Goal: Use online tool/utility: Use online tool/utility

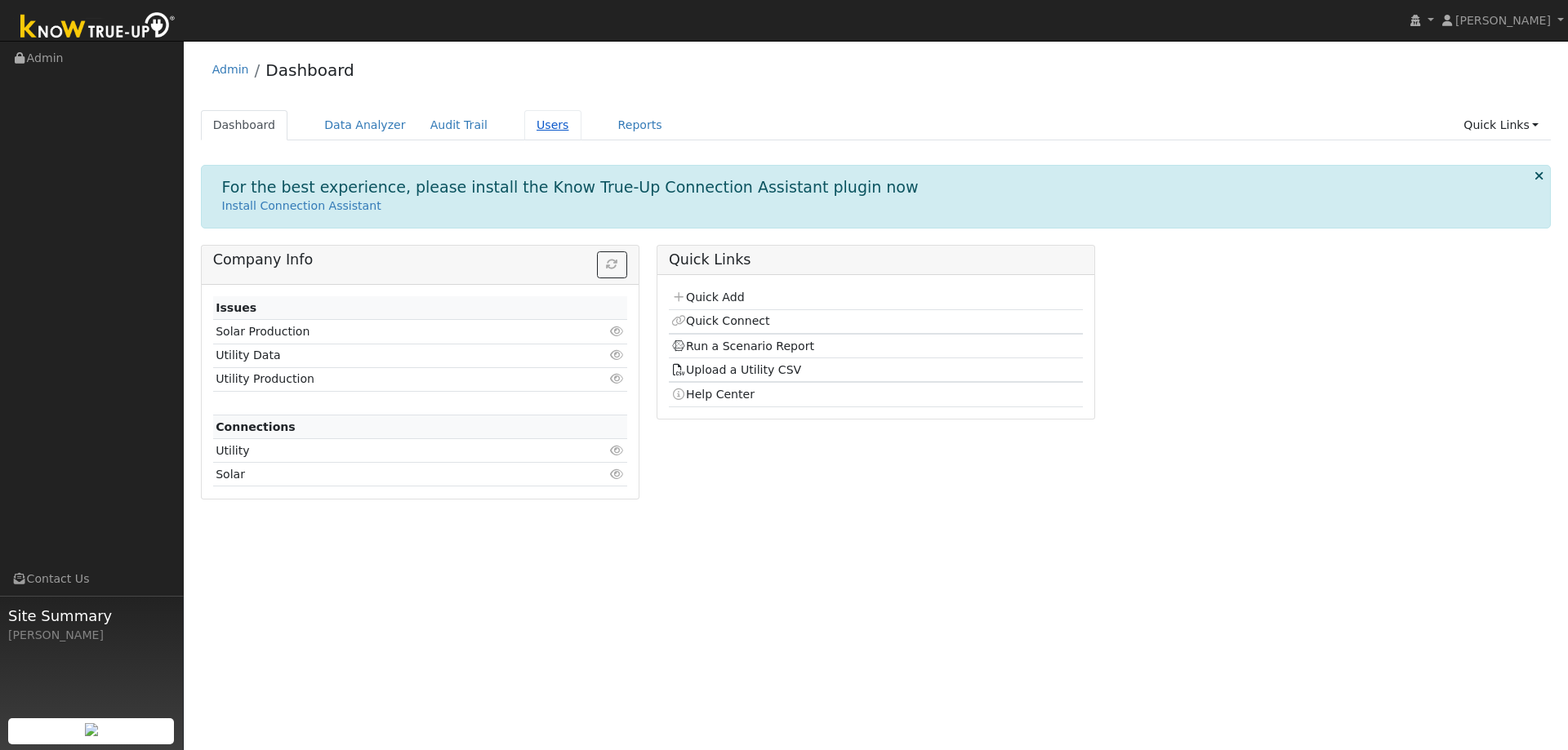
click at [527, 130] on link "Users" at bounding box center [552, 125] width 57 height 30
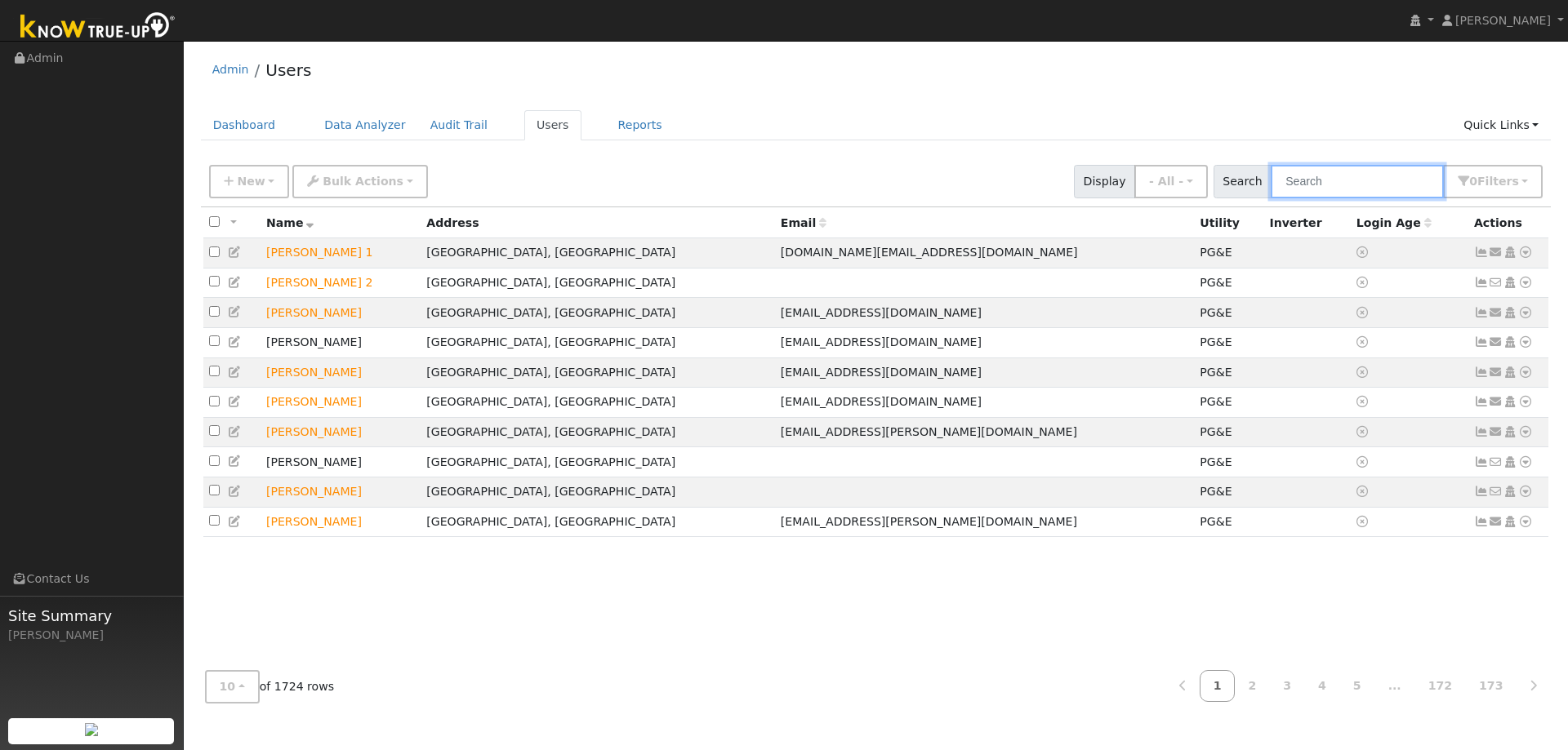
click at [1327, 185] on input "text" at bounding box center [1357, 182] width 173 height 33
type input "mayra"
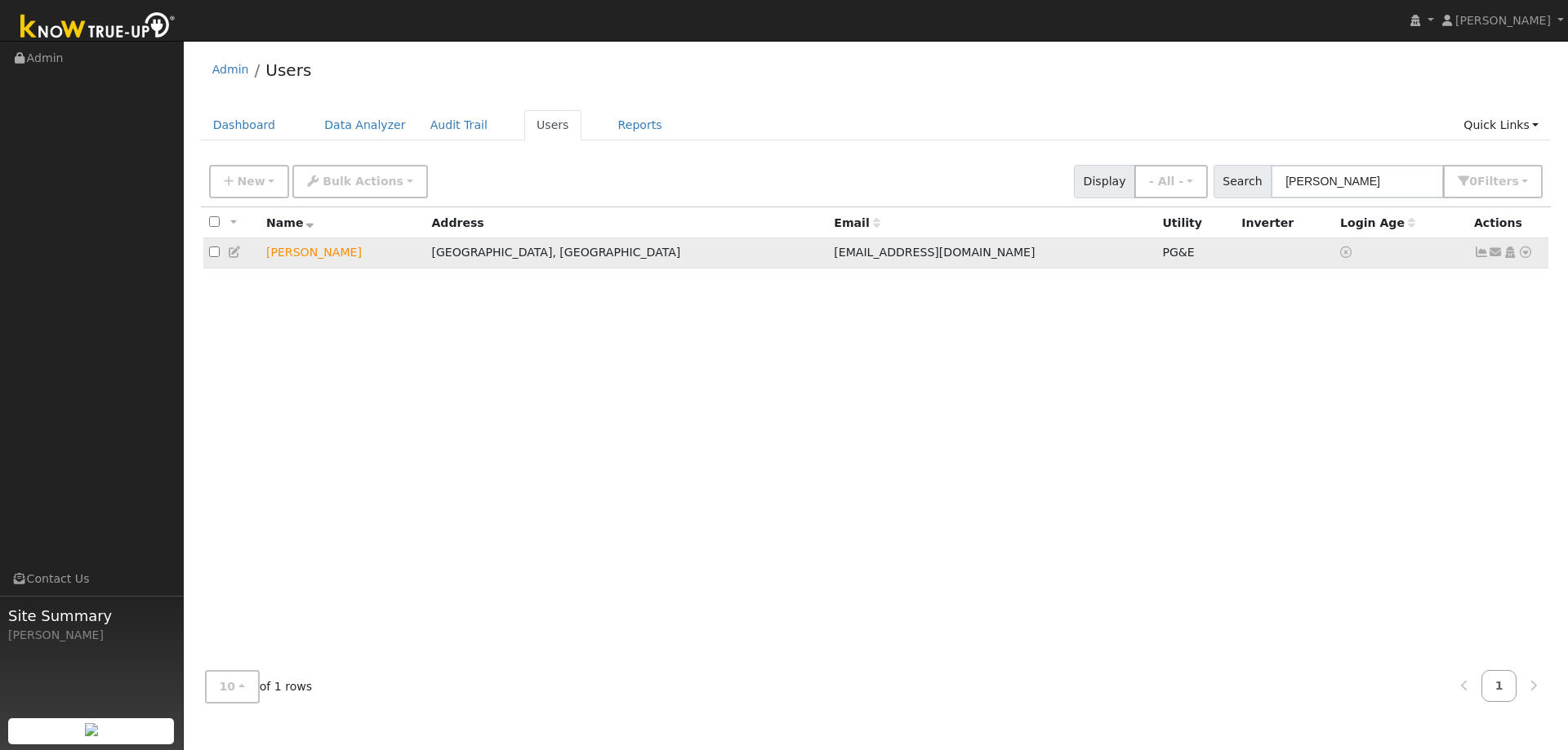
click at [1526, 258] on icon at bounding box center [1525, 252] width 15 height 11
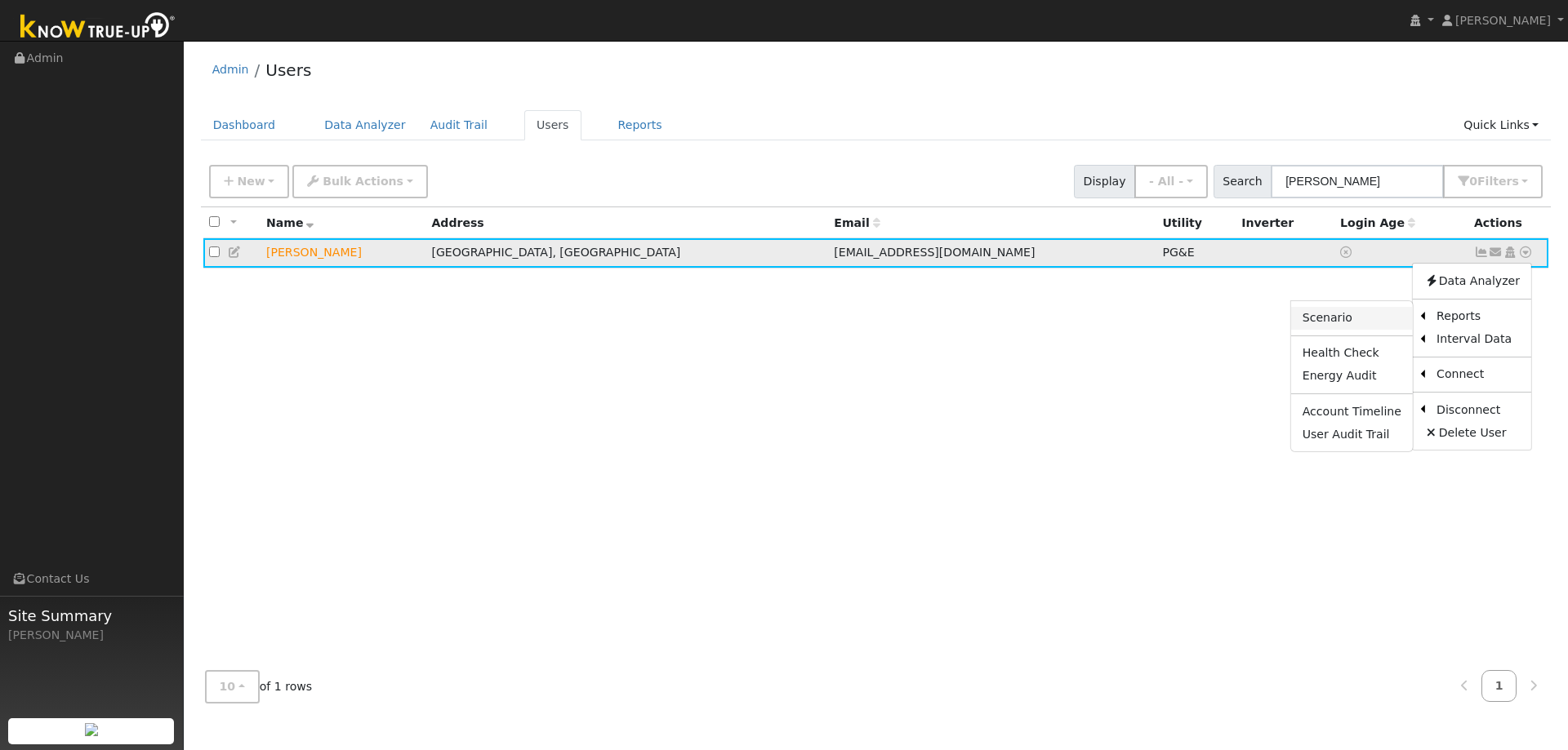
click at [1357, 317] on link "Scenario" at bounding box center [1352, 318] width 122 height 23
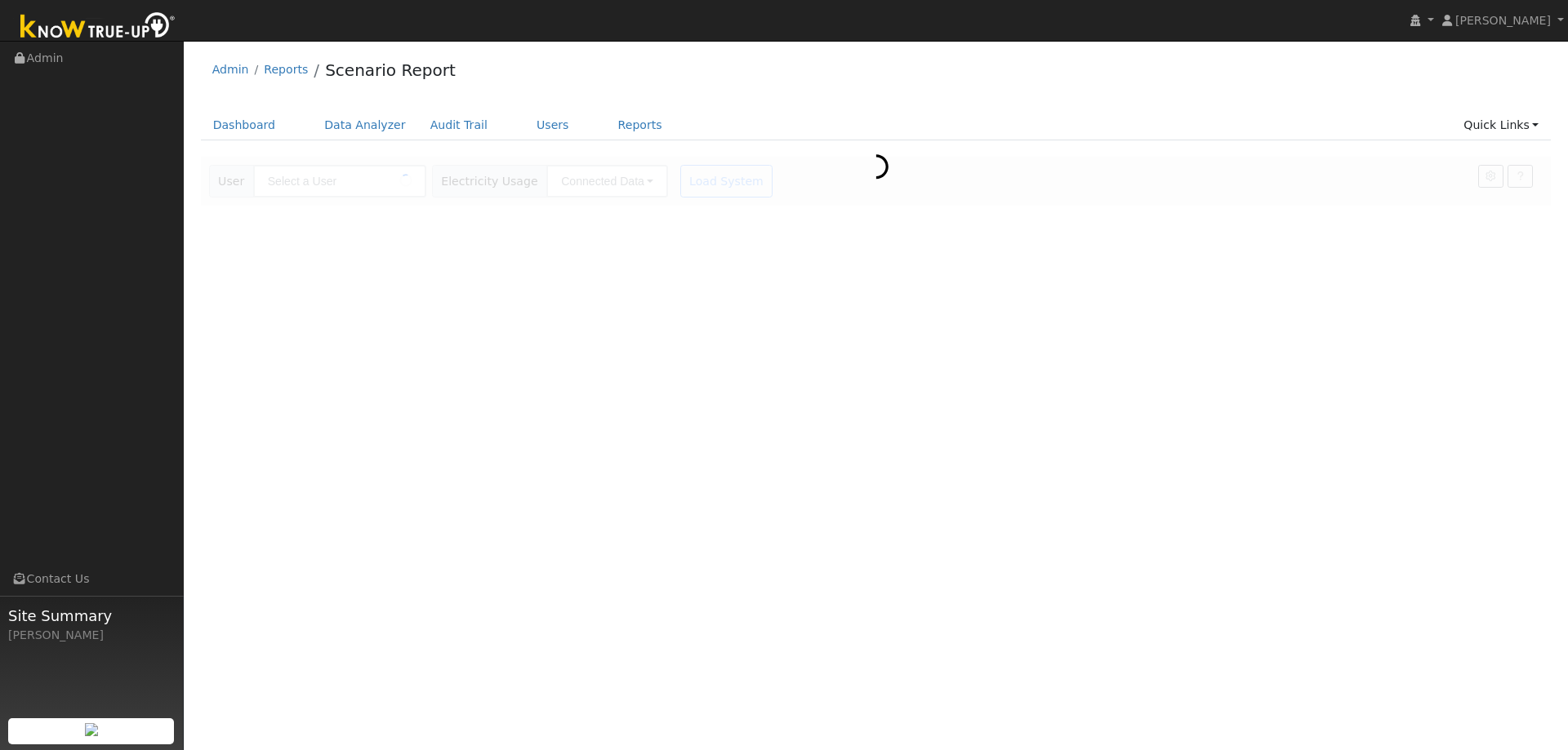
type input "[PERSON_NAME]"
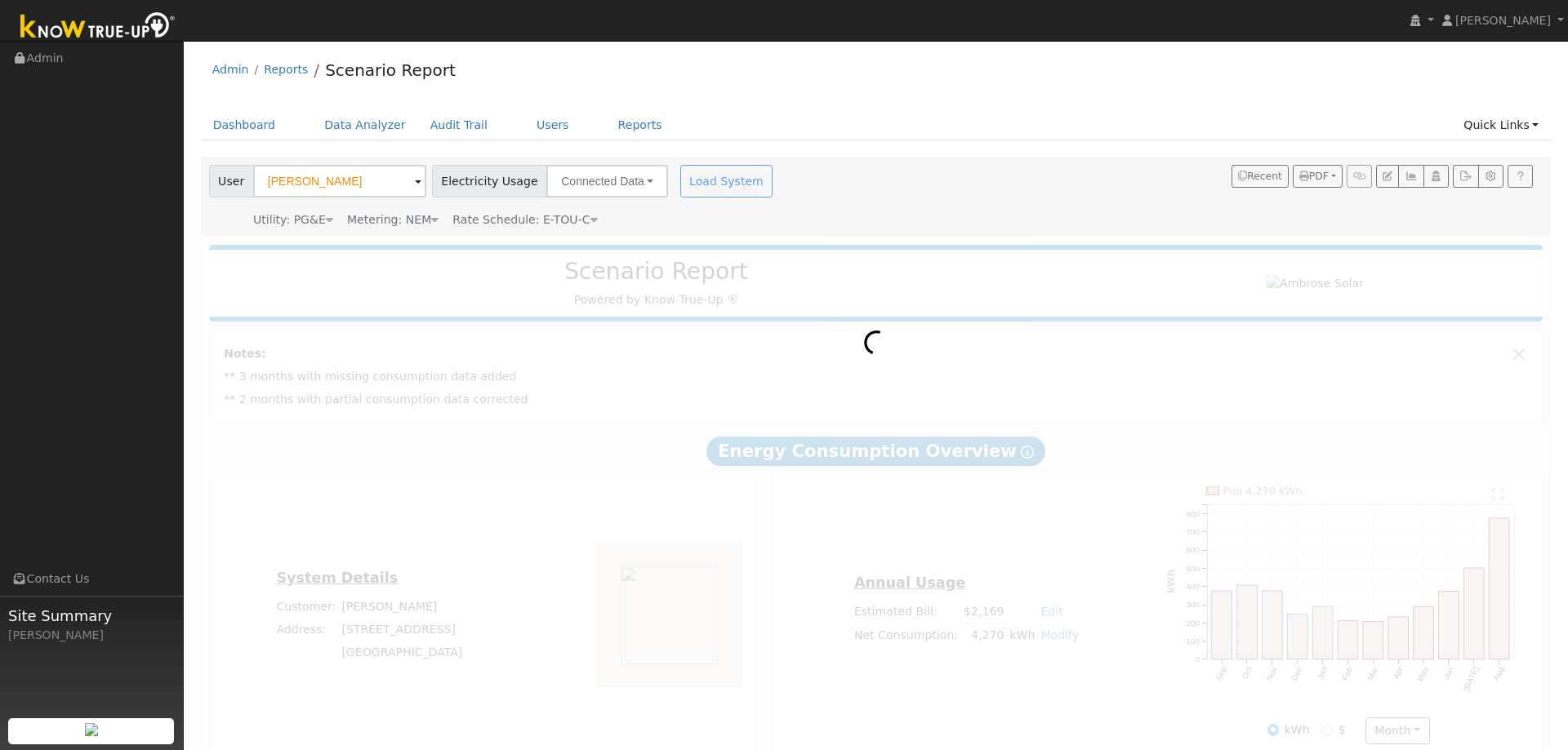
click at [699, 185] on div "Load System" at bounding box center [728, 181] width 103 height 33
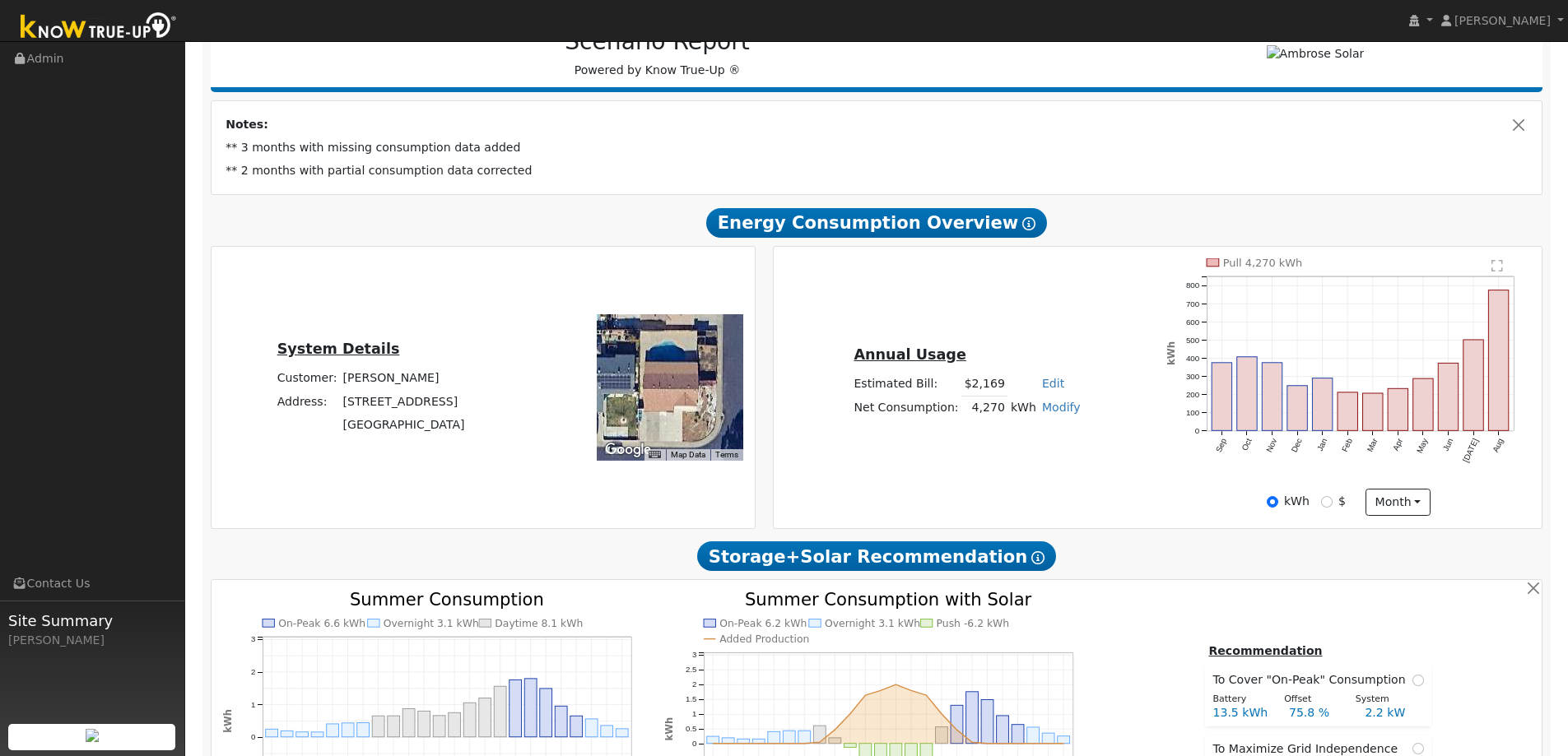
scroll to position [247, 0]
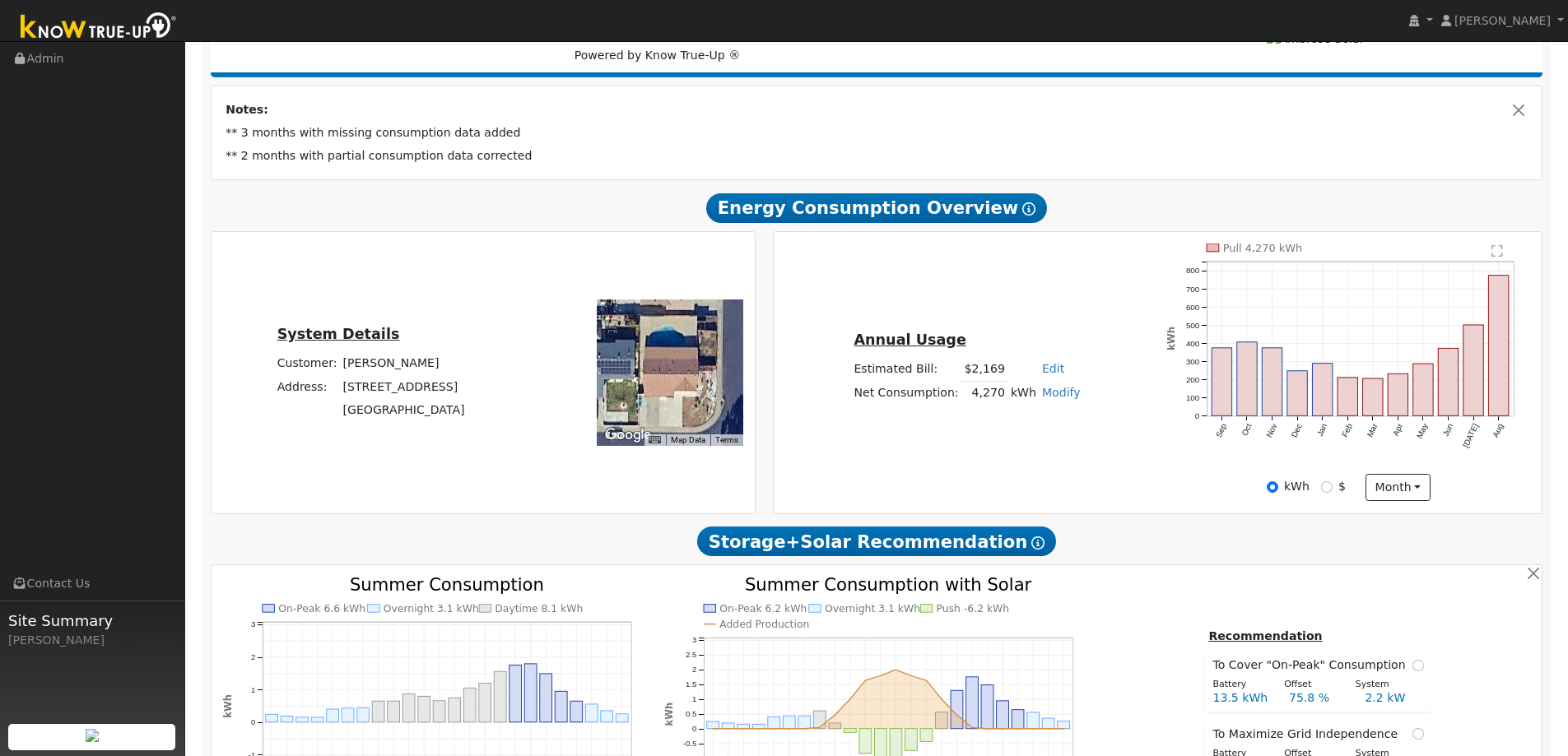
click at [878, 283] on div "Annual Usage Estimated Bill: $2,169 Edit Estimated Bill $ Annual Net Consumptio…" at bounding box center [1157, 372] width 763 height 259
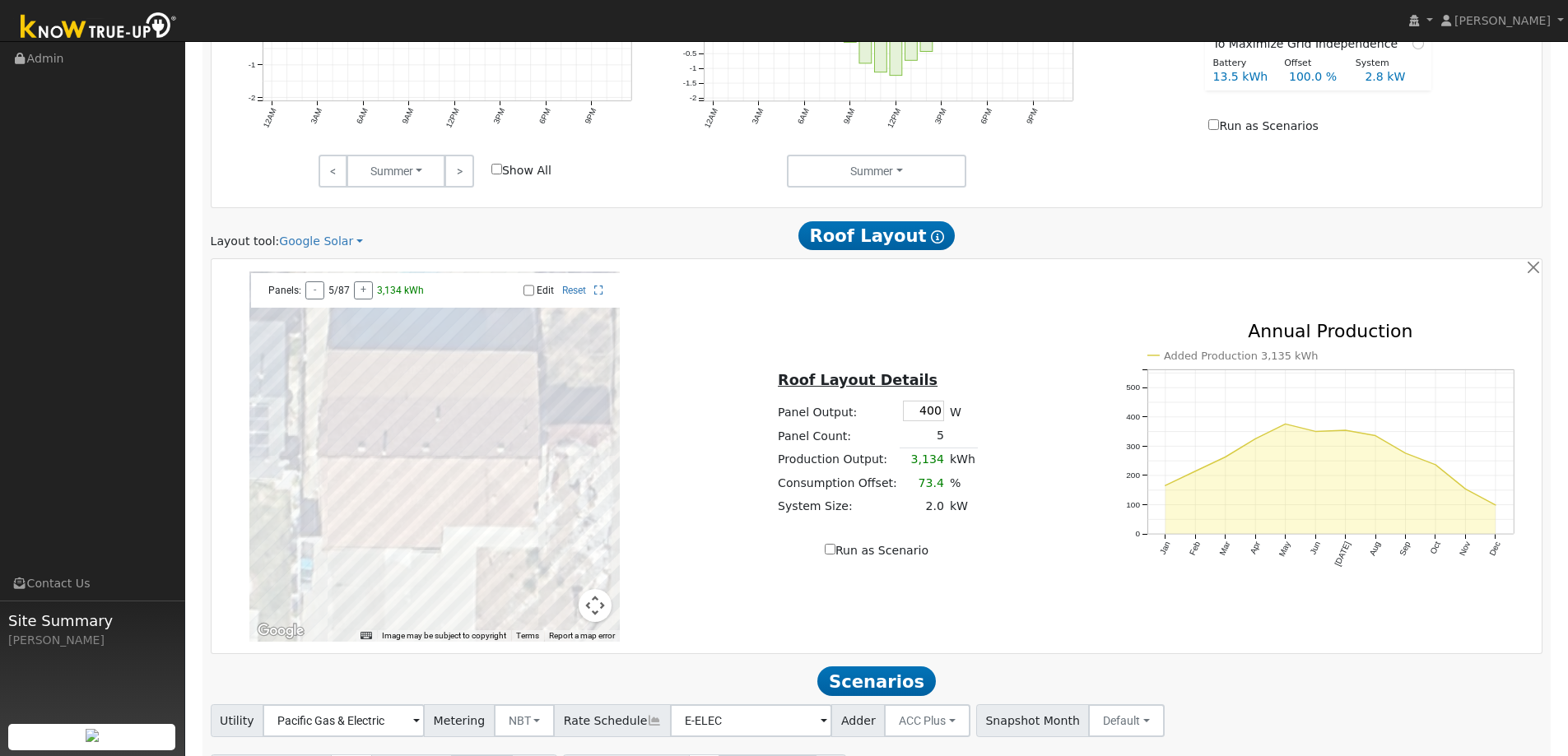
scroll to position [1037, 0]
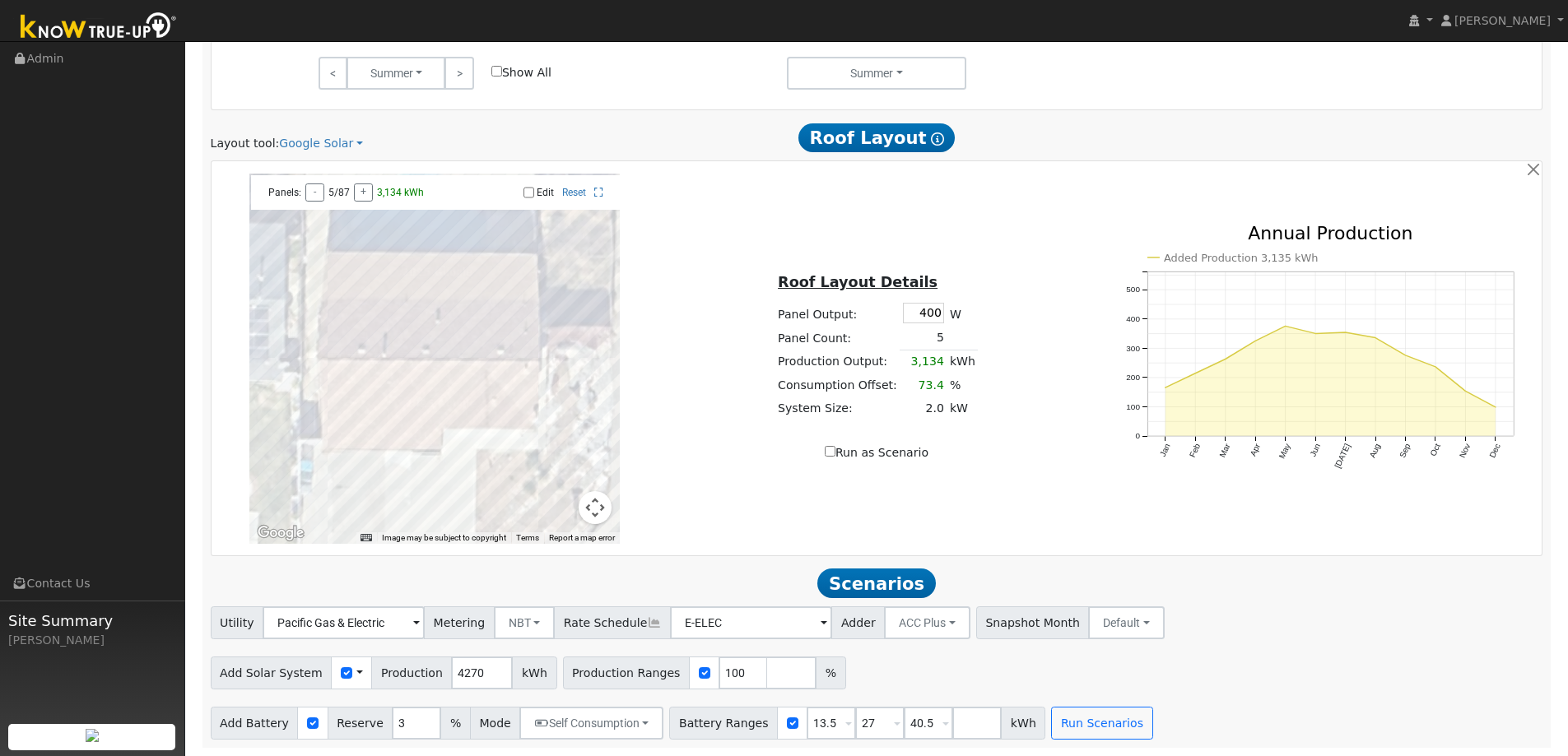
drag, startPoint x: 808, startPoint y: 497, endPoint x: 798, endPoint y: 496, distance: 10.0
click at [808, 497] on div "← Move left → Move right ↑ Move up ↓ Move down + Zoom in - Zoom out Home Jump l…" at bounding box center [876, 358] width 1325 height 370
click at [356, 675] on span at bounding box center [359, 672] width 6 height 17
click at [371, 701] on link "Use CSV Data" at bounding box center [401, 702] width 115 height 23
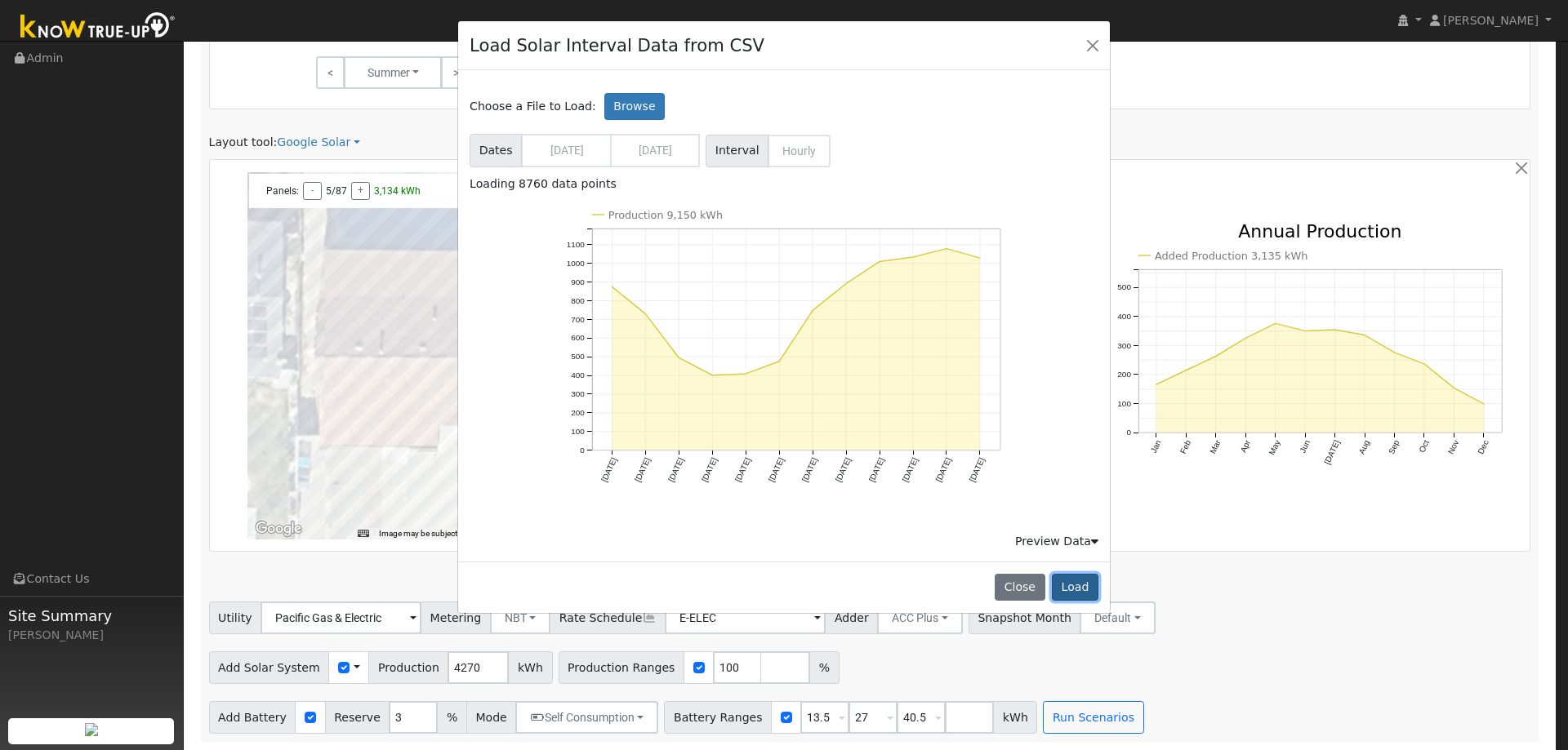
click at [1066, 589] on button "Load" at bounding box center [1075, 587] width 47 height 27
type input "9150"
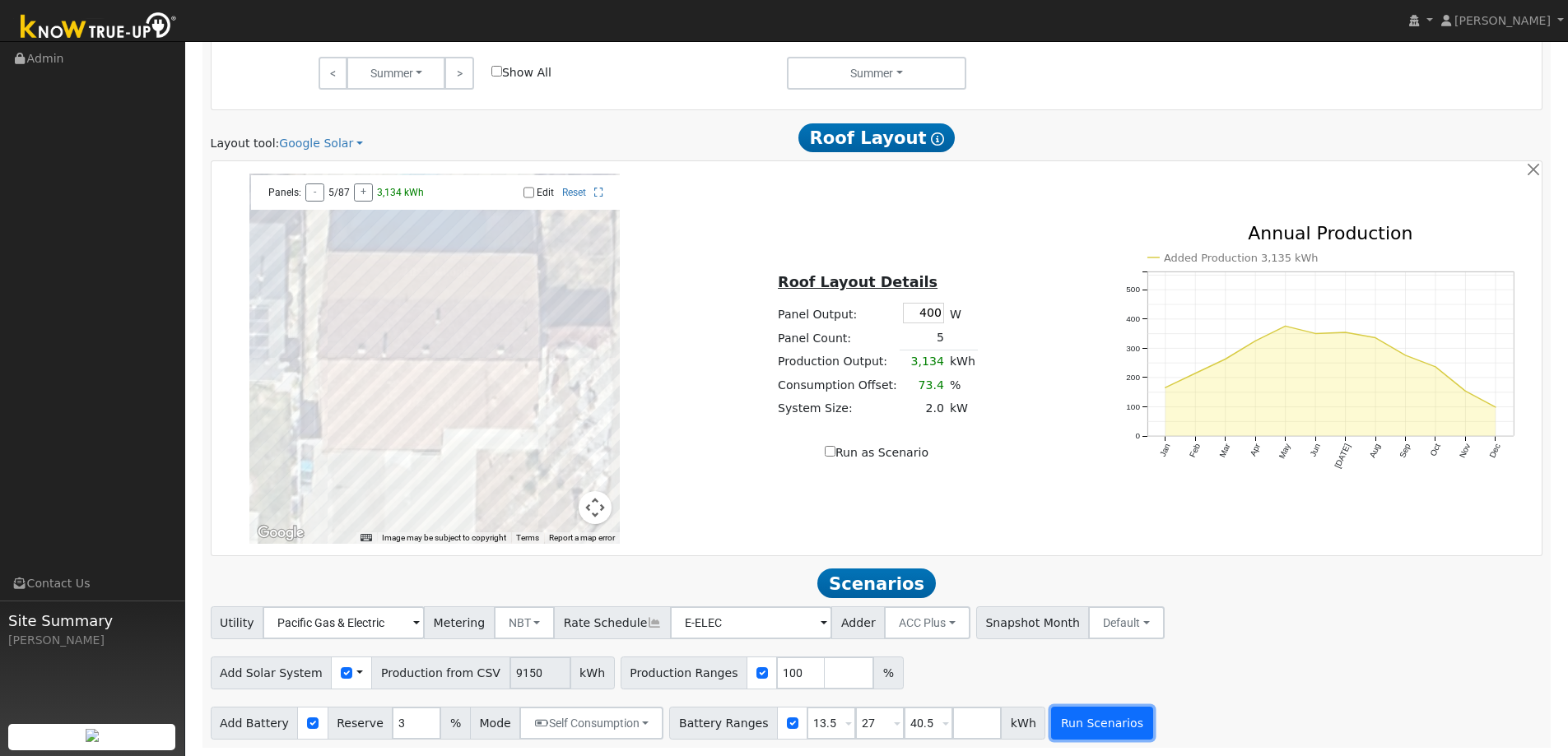
click at [1084, 727] on button "Run Scenarios" at bounding box center [1101, 722] width 101 height 33
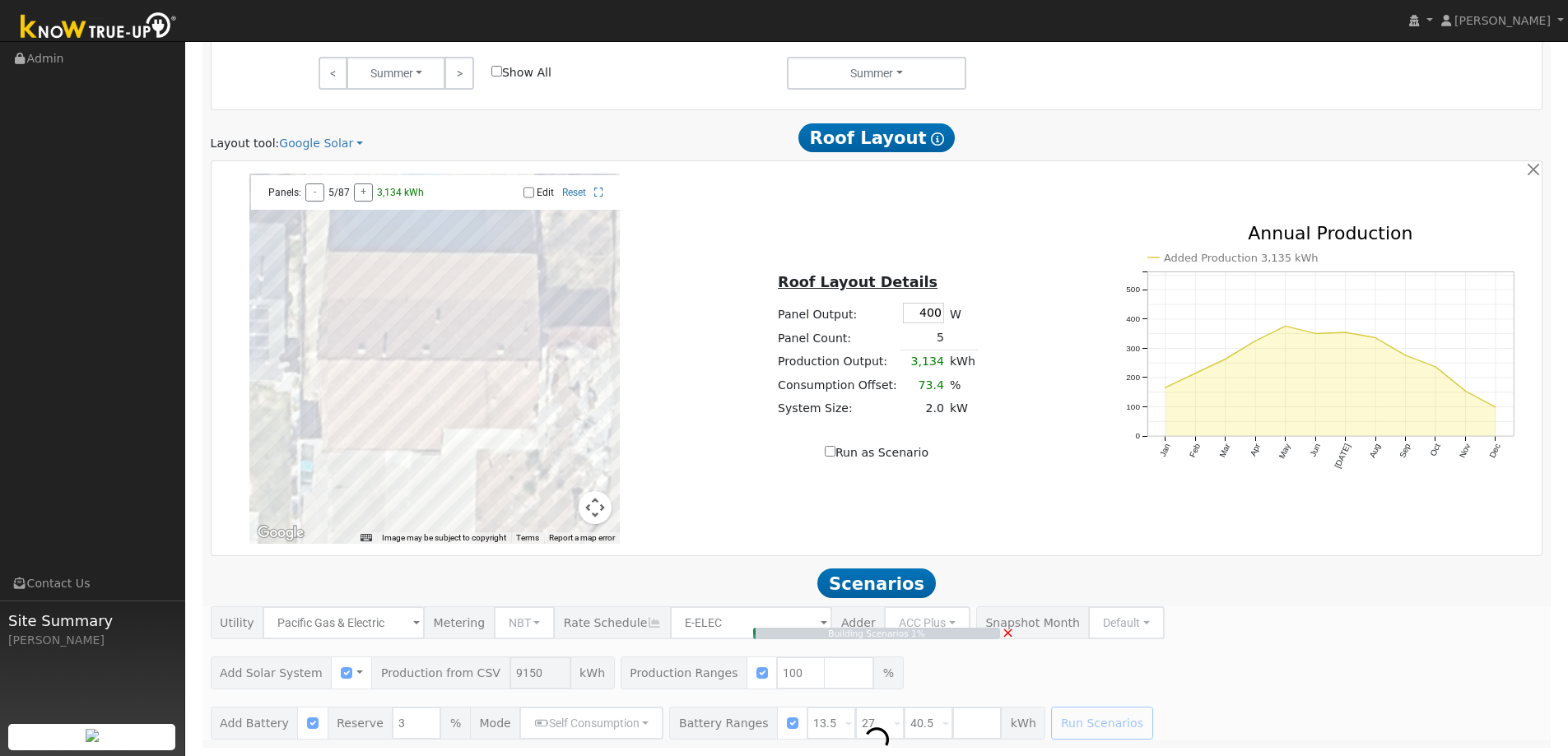
type input "6.1"
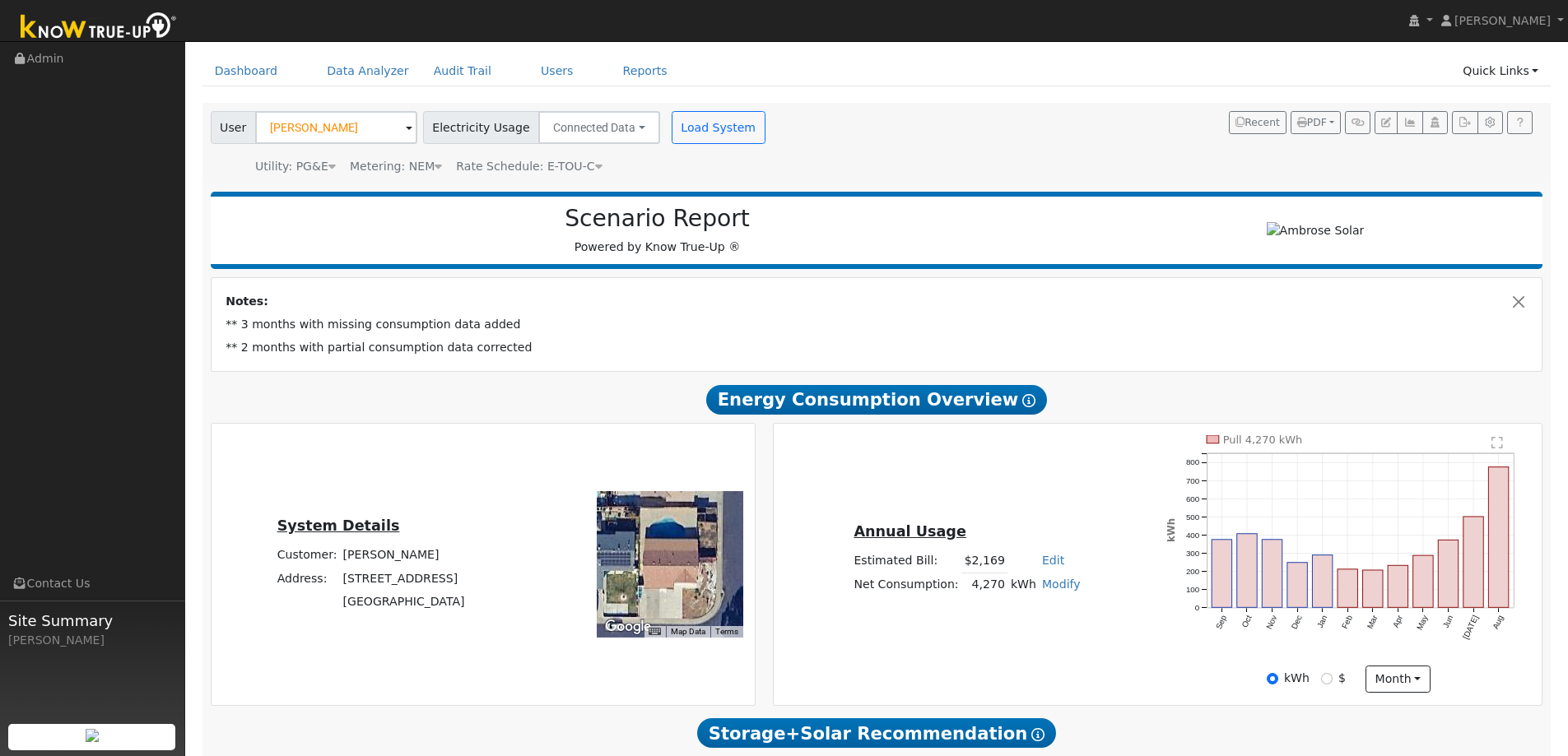
scroll to position [0, 0]
